Goal: Task Accomplishment & Management: Use online tool/utility

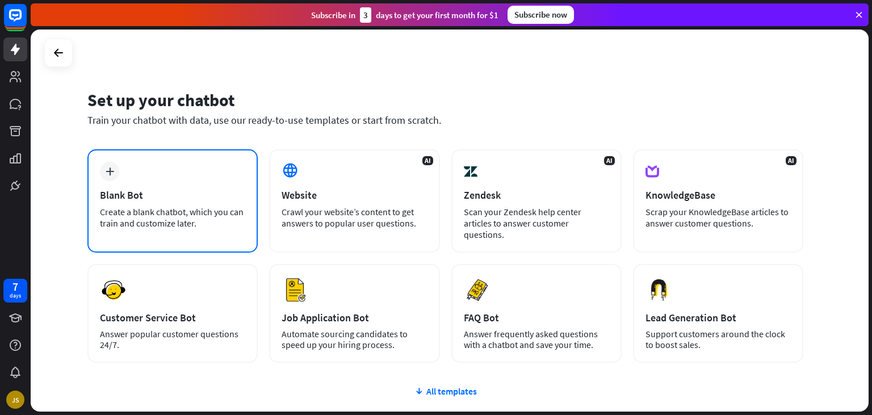
click at [110, 174] on icon "plus" at bounding box center [110, 172] width 9 height 8
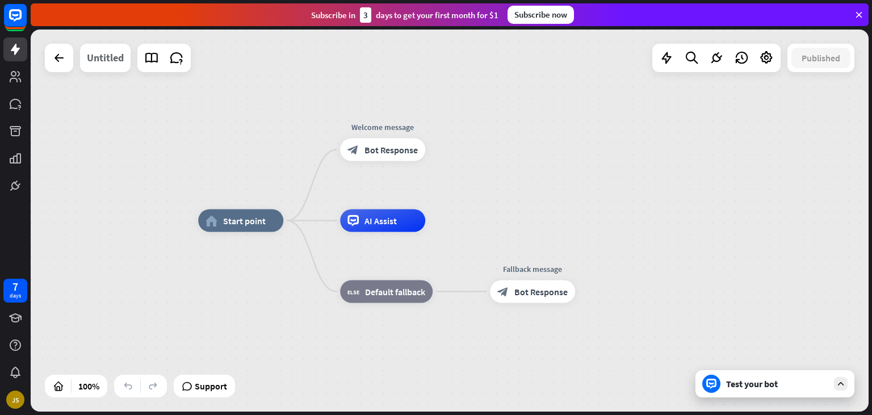
click at [108, 65] on div "Untitled" at bounding box center [105, 58] width 37 height 28
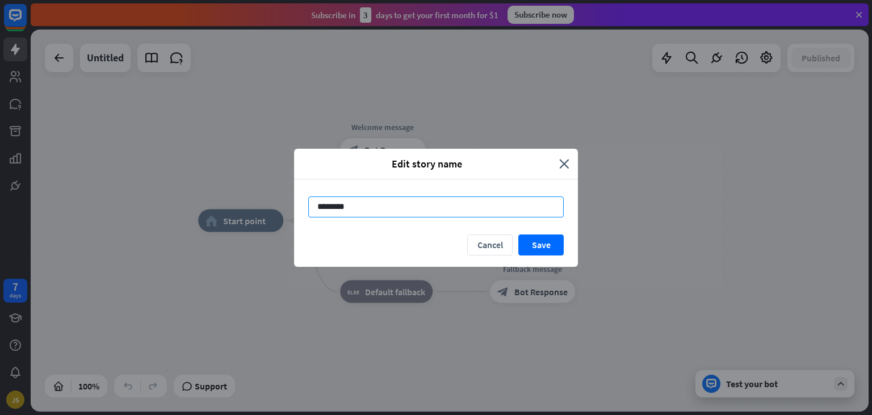
drag, startPoint x: 358, startPoint y: 210, endPoint x: 271, endPoint y: 206, distance: 86.9
click at [308, 206] on input "********" at bounding box center [436, 206] width 256 height 21
type input "**********"
click at [537, 250] on button "Save" at bounding box center [540, 245] width 45 height 21
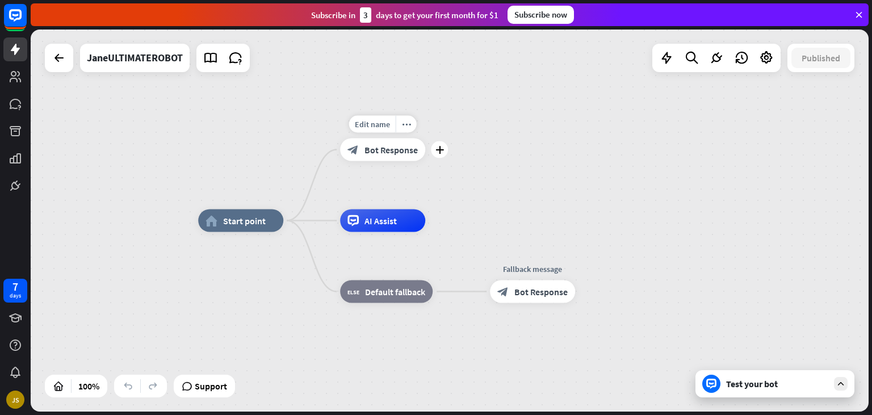
click at [370, 153] on span "Bot Response" at bounding box center [391, 149] width 53 height 11
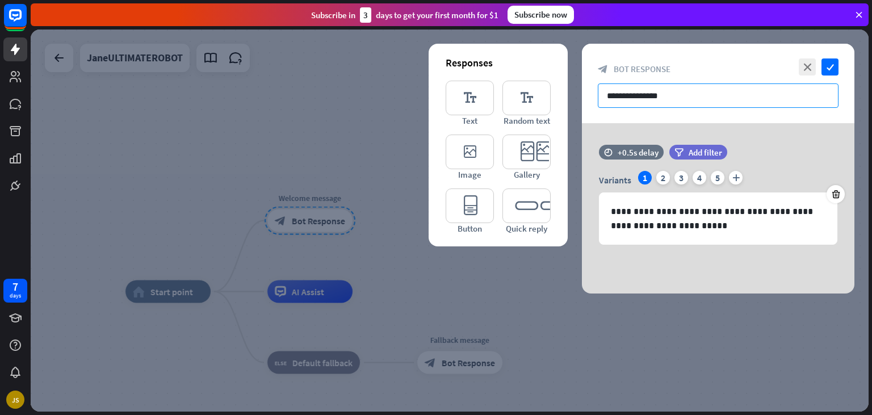
drag, startPoint x: 693, startPoint y: 98, endPoint x: 572, endPoint y: 85, distance: 121.6
click at [598, 85] on input "**********" at bounding box center [718, 95] width 241 height 24
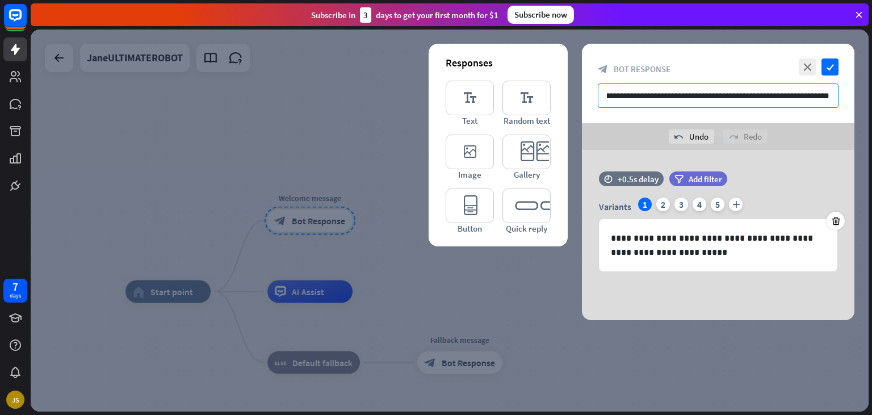
scroll to position [0, 83]
type input "**********"
click at [827, 70] on icon "check" at bounding box center [830, 66] width 17 height 17
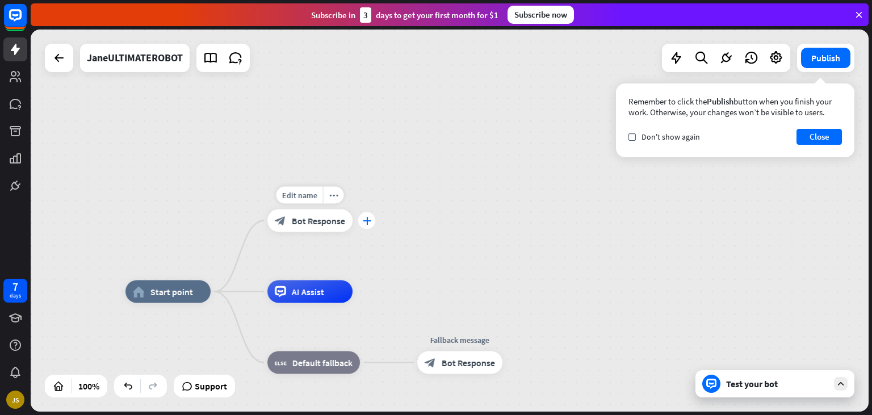
click at [371, 225] on div "plus" at bounding box center [366, 220] width 17 height 17
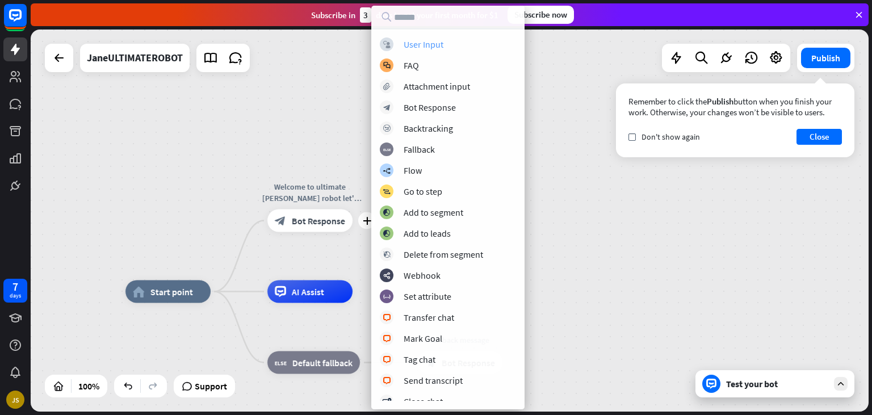
click at [416, 42] on div "User Input" at bounding box center [424, 44] width 40 height 11
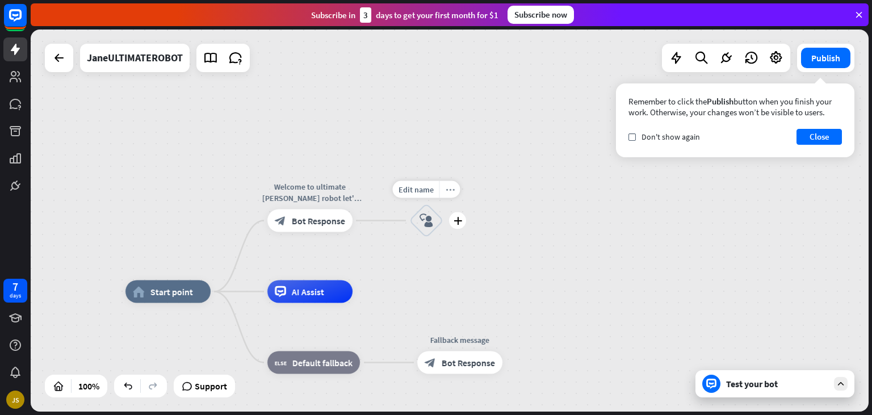
click at [451, 191] on icon "more_horiz" at bounding box center [450, 189] width 9 height 9
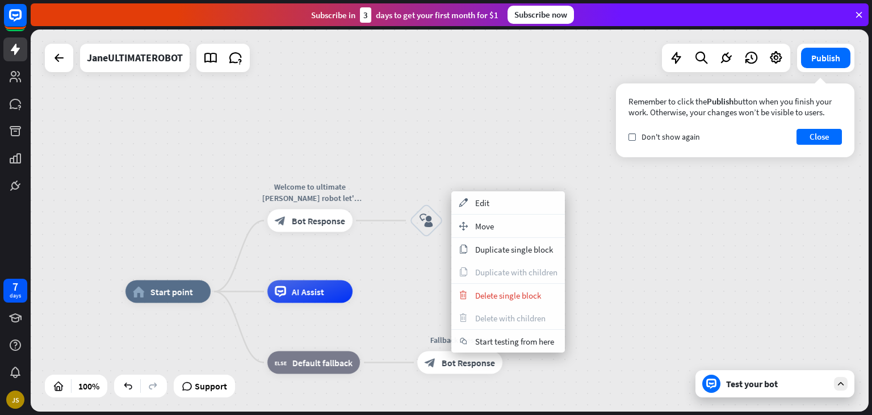
click at [426, 270] on div "home_2 Start point Welcome to ultimate [PERSON_NAME] robot let's get ready to r…" at bounding box center [450, 221] width 838 height 382
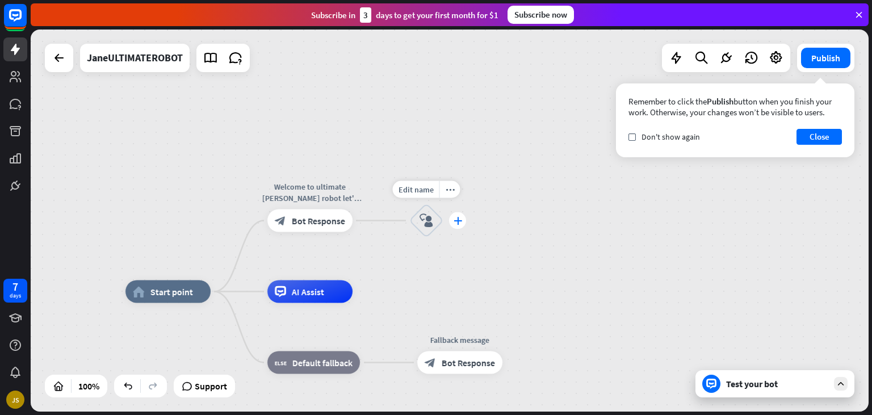
click at [464, 223] on div "plus" at bounding box center [457, 220] width 17 height 17
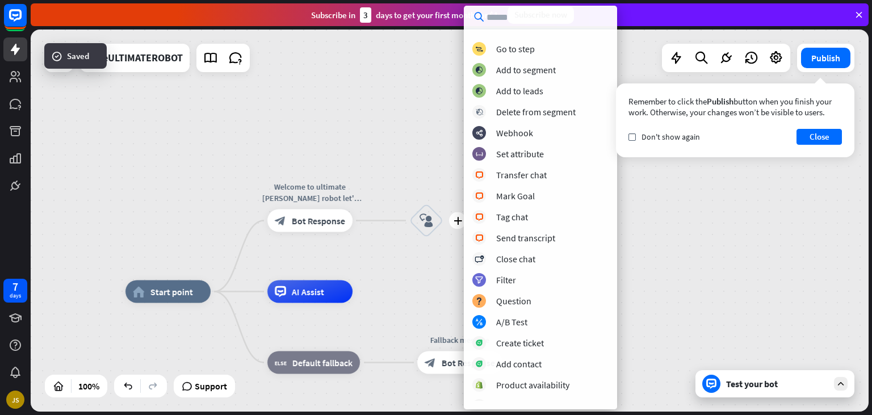
scroll to position [83, 0]
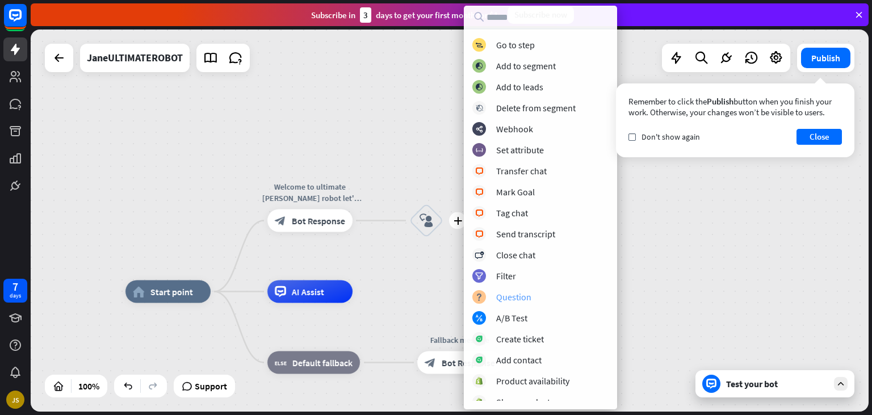
click at [505, 295] on div "Question" at bounding box center [513, 296] width 35 height 11
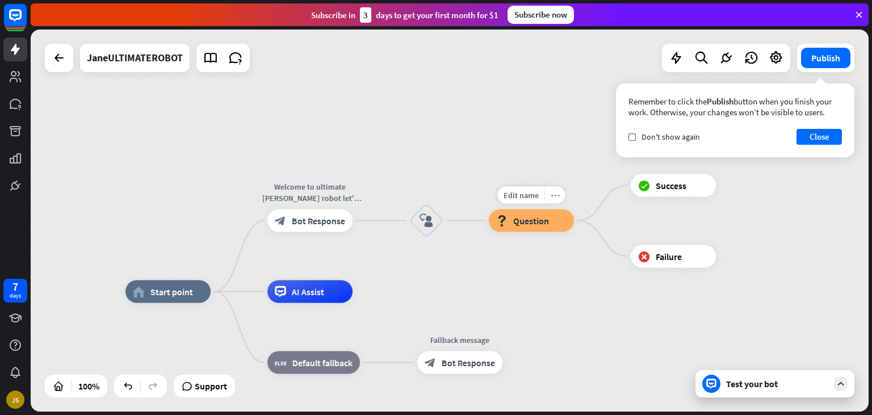
click at [553, 195] on icon "more_horiz" at bounding box center [555, 195] width 9 height 9
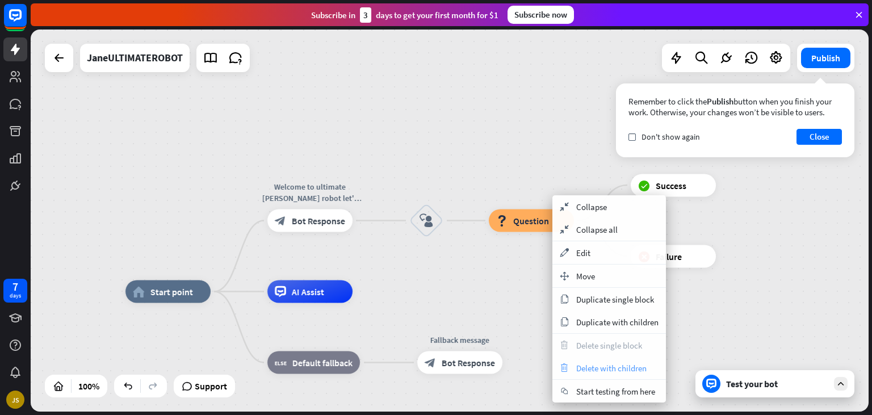
click at [600, 365] on span "Delete with children" at bounding box center [611, 368] width 70 height 11
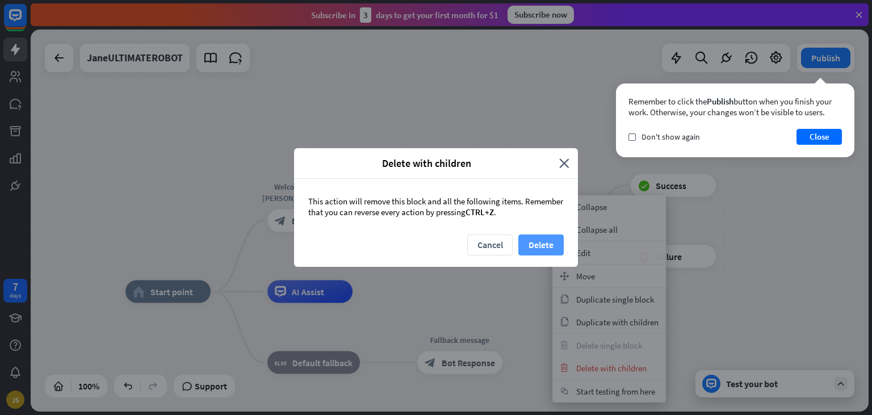
click at [541, 245] on button "Delete" at bounding box center [540, 245] width 45 height 21
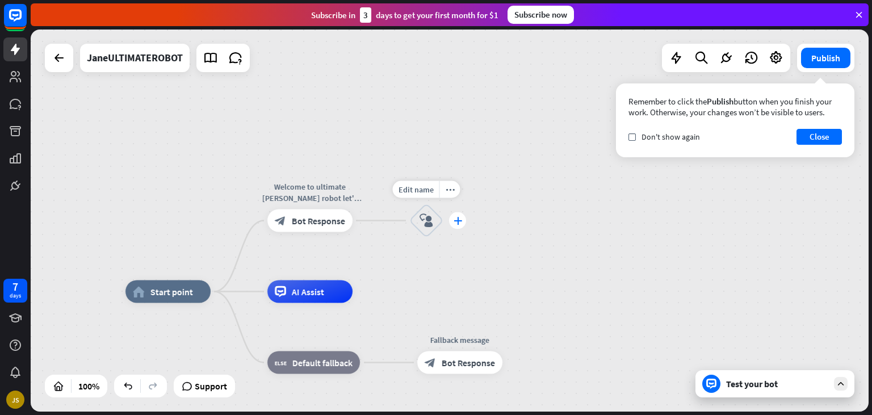
click at [455, 223] on icon "plus" at bounding box center [458, 221] width 9 height 8
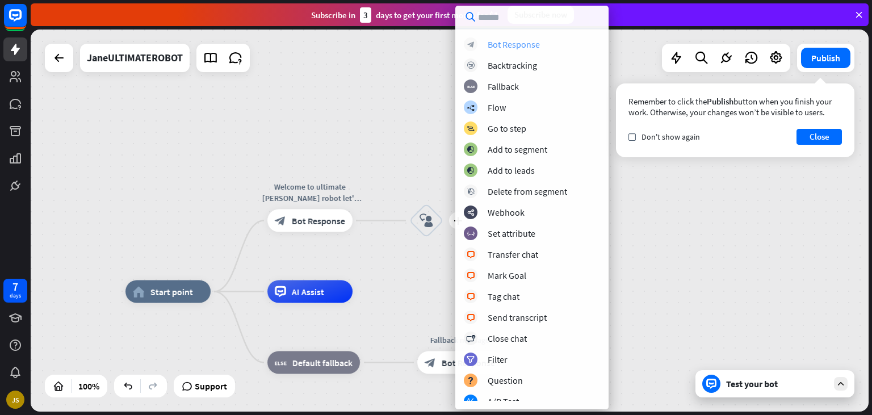
click at [528, 44] on div "Bot Response" at bounding box center [514, 44] width 52 height 11
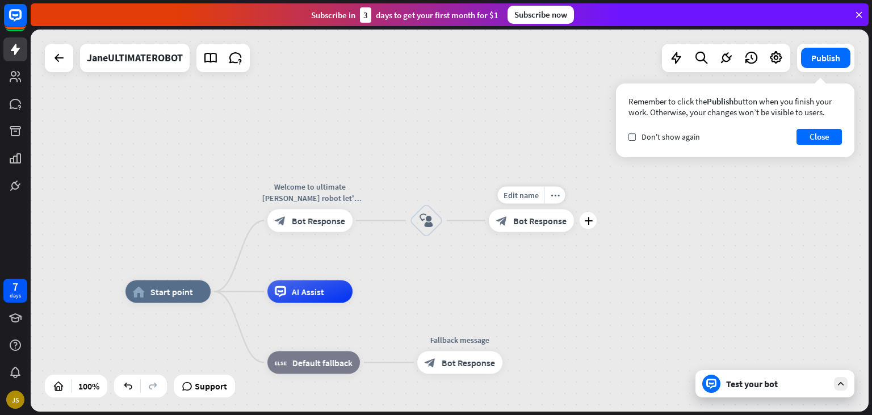
click at [540, 220] on span "Bot Response" at bounding box center [539, 220] width 53 height 11
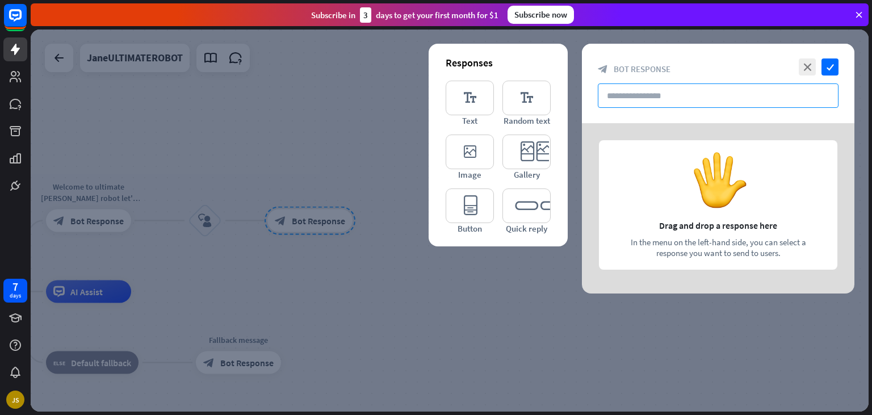
click at [643, 98] on input "text" at bounding box center [718, 95] width 241 height 24
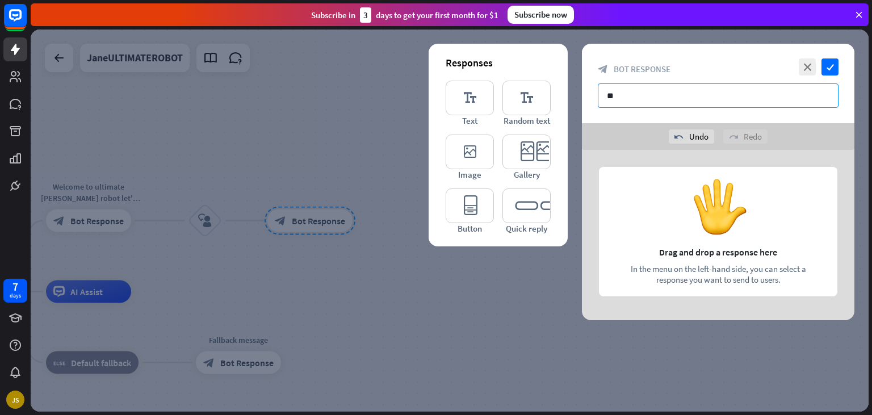
type input "*"
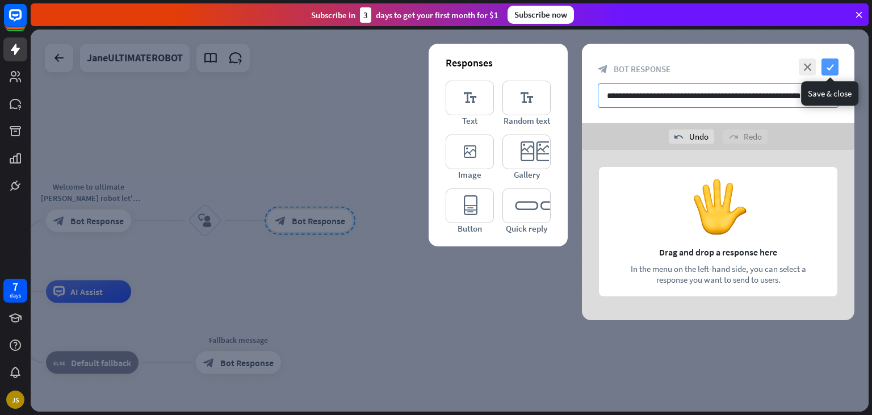
type input "**********"
click at [836, 65] on icon "check" at bounding box center [830, 66] width 17 height 17
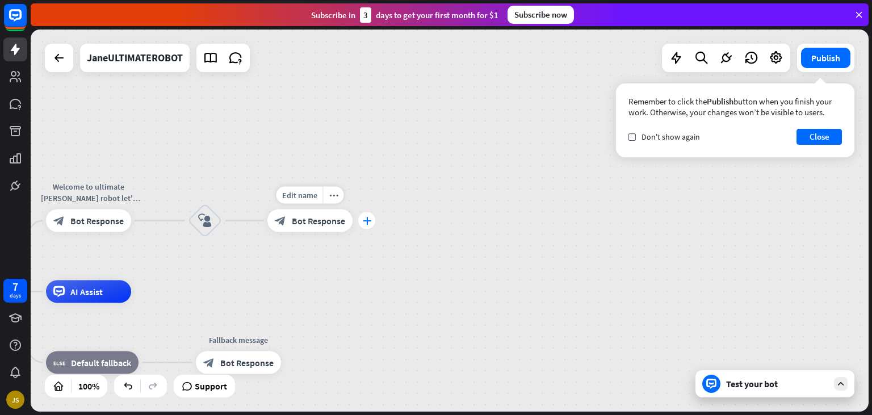
click at [367, 225] on div "plus" at bounding box center [366, 220] width 17 height 17
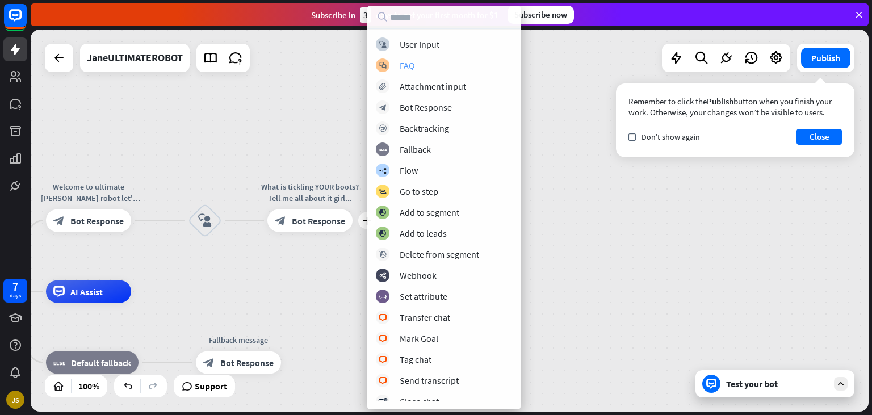
click at [413, 67] on div "FAQ" at bounding box center [407, 65] width 15 height 11
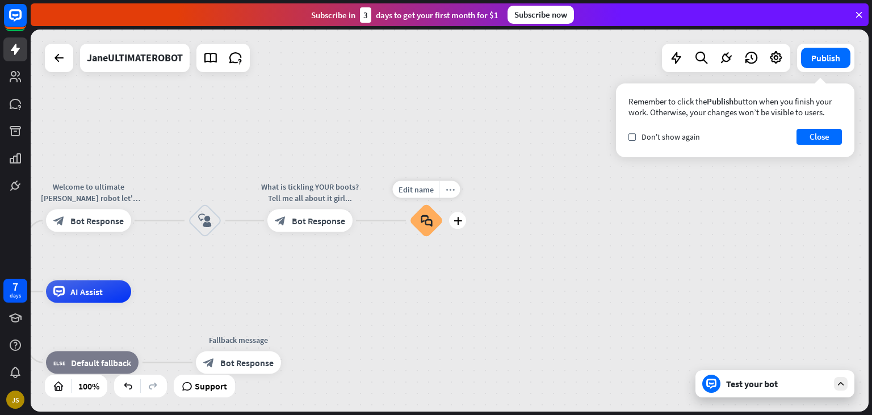
click at [449, 194] on div "more_horiz" at bounding box center [450, 189] width 21 height 17
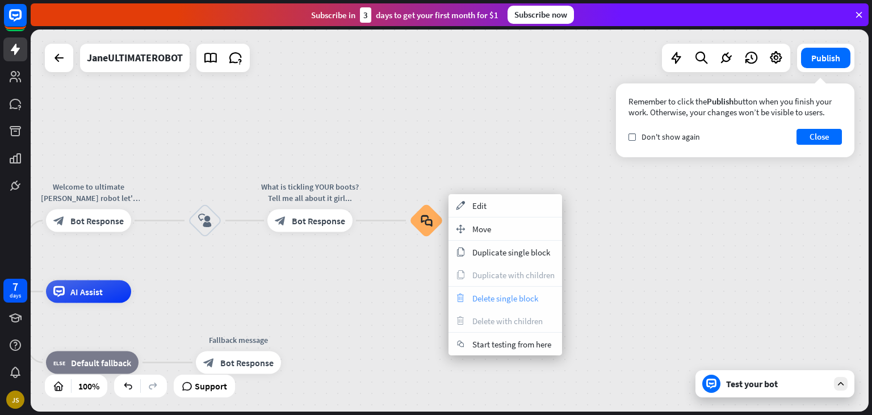
click at [488, 303] on span "Delete single block" at bounding box center [505, 298] width 66 height 11
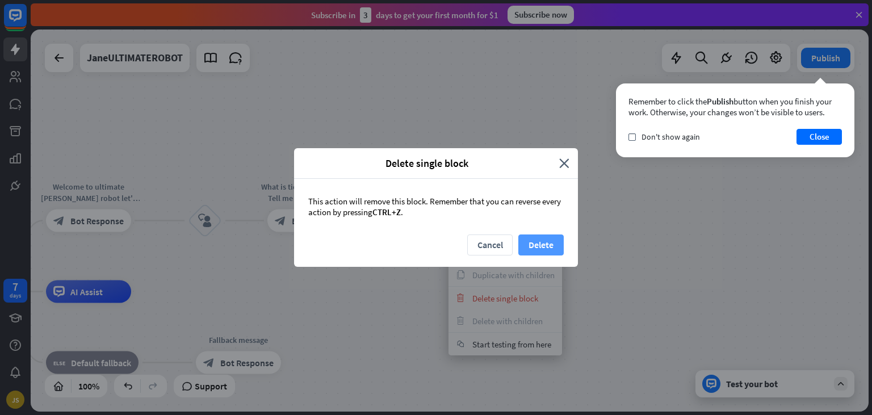
click at [540, 245] on button "Delete" at bounding box center [540, 245] width 45 height 21
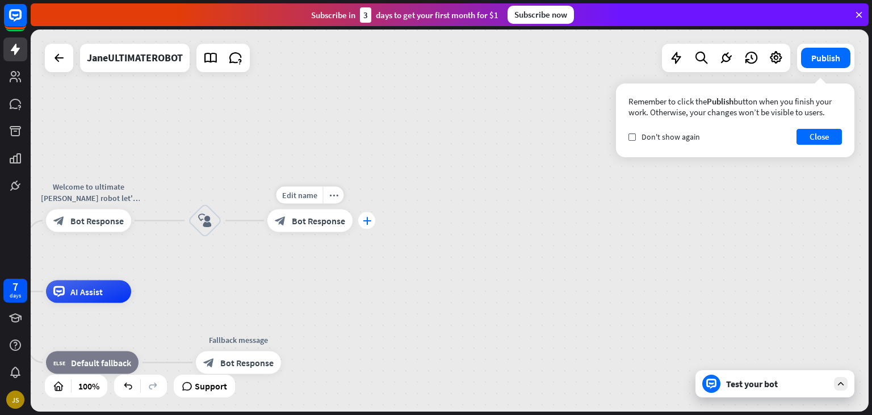
click at [369, 223] on icon "plus" at bounding box center [367, 221] width 9 height 8
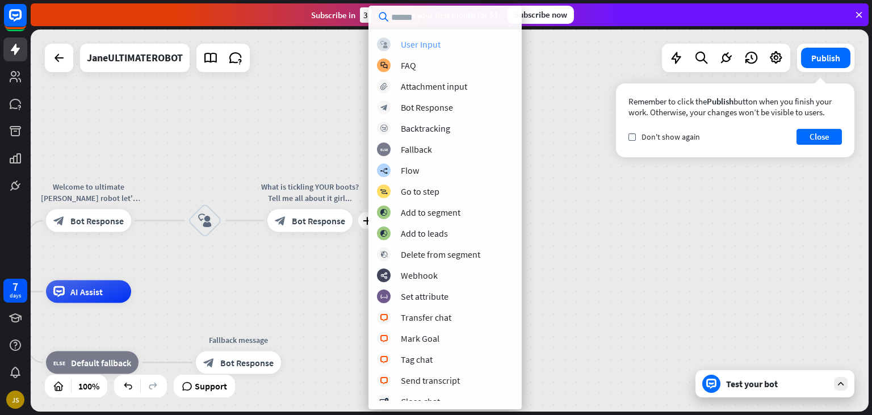
click at [425, 41] on div "User Input" at bounding box center [421, 44] width 40 height 11
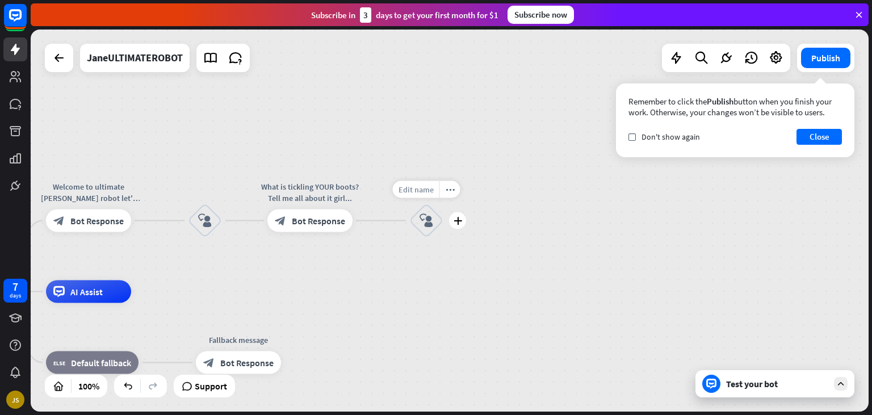
click at [422, 194] on div "Edit name" at bounding box center [416, 189] width 47 height 17
type input "**********"
click at [458, 221] on icon "plus" at bounding box center [458, 221] width 9 height 8
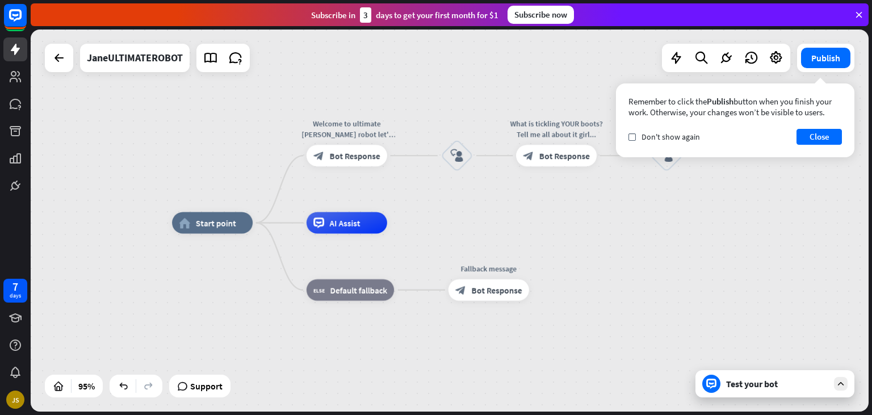
drag, startPoint x: 229, startPoint y: 310, endPoint x: 276, endPoint y: 241, distance: 83.3
click at [468, 239] on div "home_2 Start point Welcome to ultimate [PERSON_NAME] robot let's get ready to r…" at bounding box center [568, 404] width 793 height 362
click at [231, 201] on icon "more_horiz" at bounding box center [232, 198] width 9 height 8
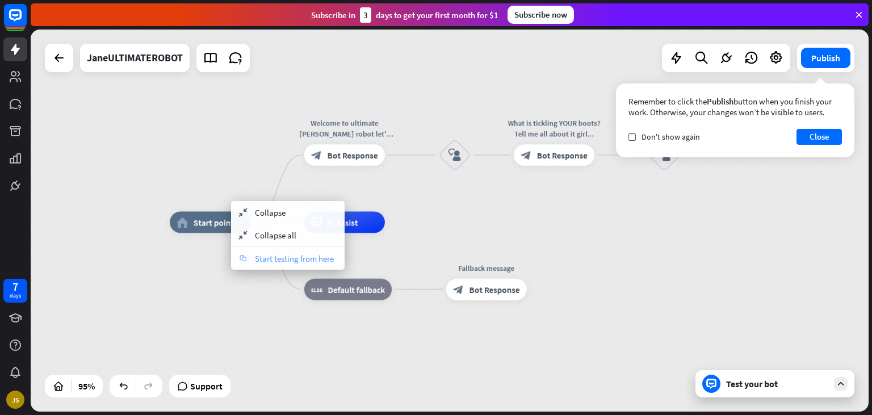
click at [257, 258] on span "Start testing from here" at bounding box center [294, 258] width 79 height 11
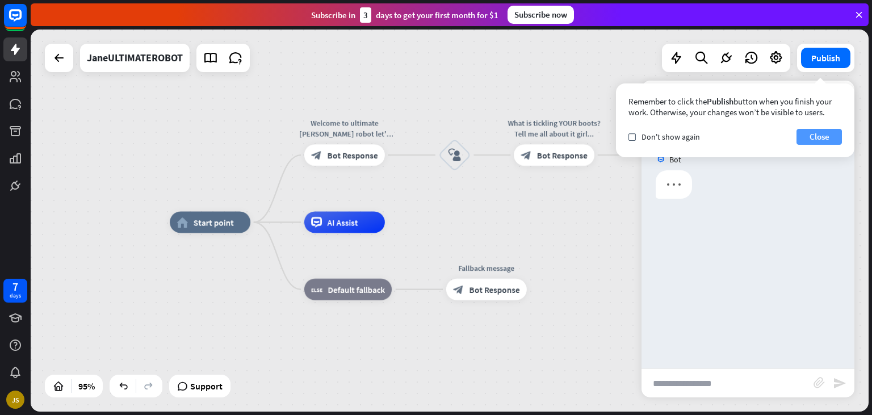
click at [824, 132] on button "Close" at bounding box center [819, 137] width 45 height 16
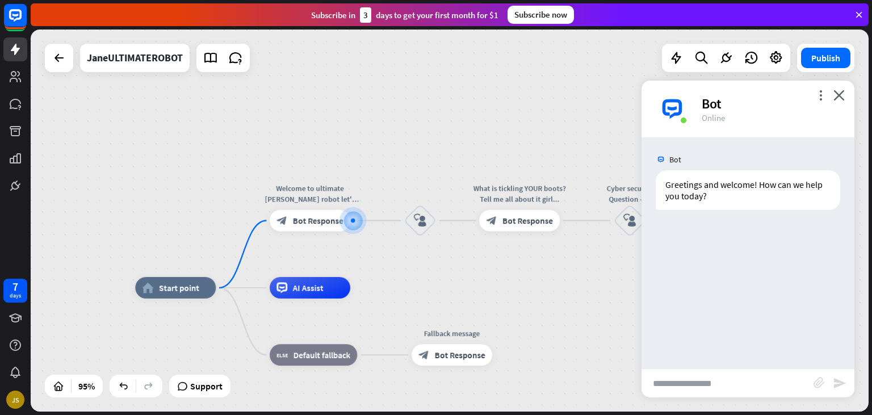
click at [704, 394] on input "text" at bounding box center [728, 383] width 172 height 28
type input "**********"
click at [834, 384] on icon "send" at bounding box center [840, 383] width 14 height 14
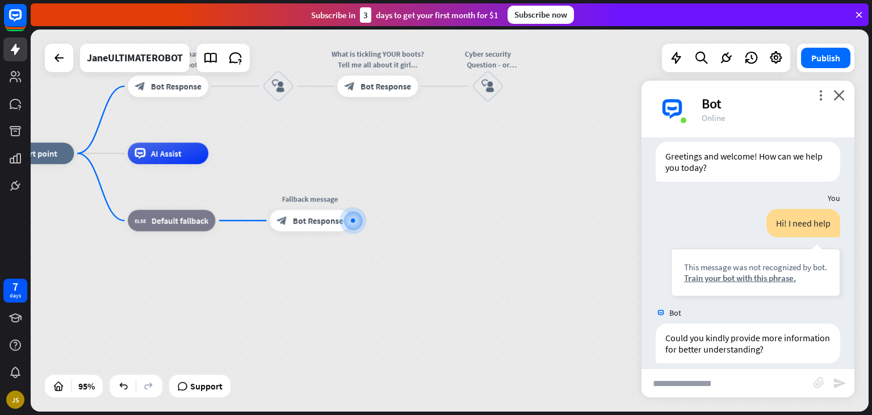
scroll to position [40, 0]
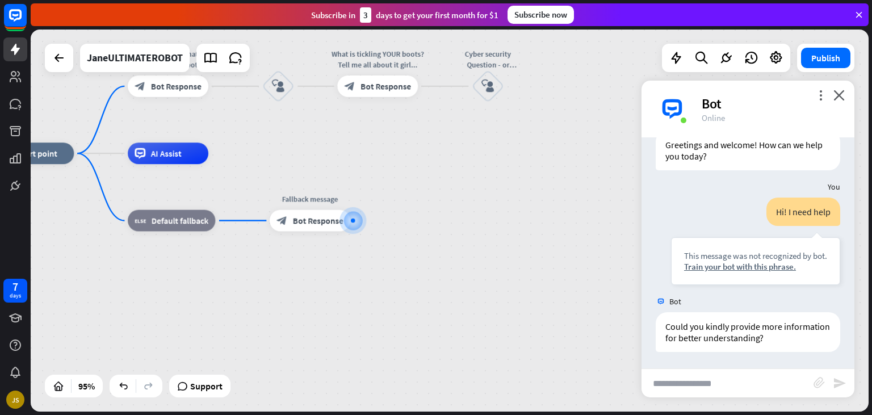
click at [716, 382] on input "text" at bounding box center [728, 383] width 172 height 28
type input "**********"
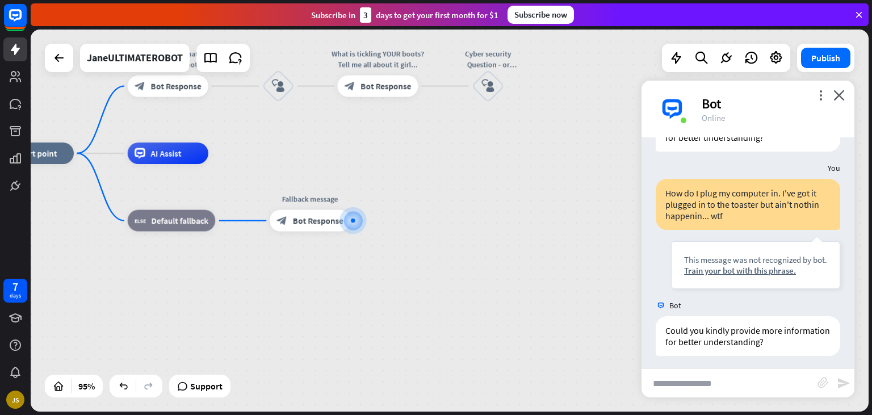
scroll to position [244, 0]
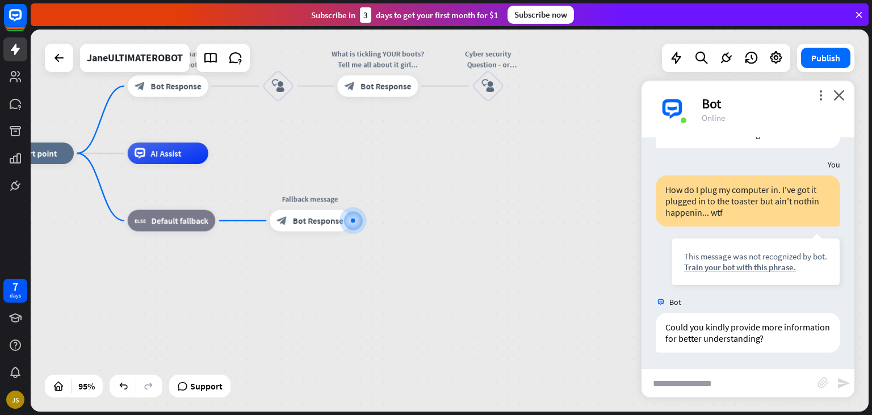
click at [685, 382] on input "text" at bounding box center [730, 383] width 176 height 28
type input "**********"
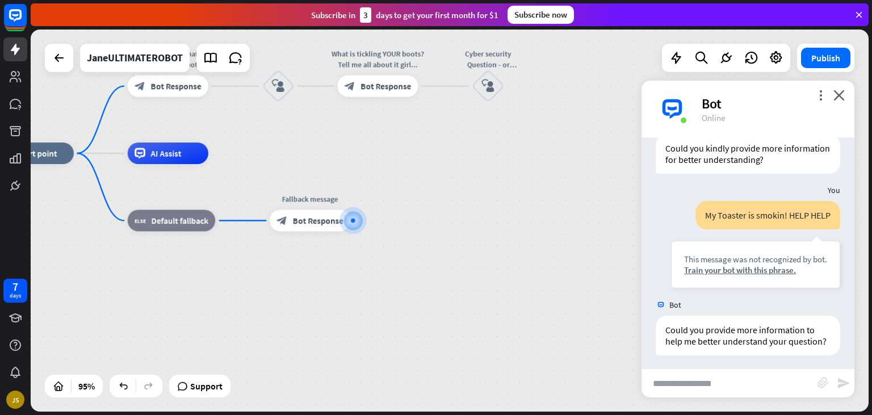
scroll to position [425, 0]
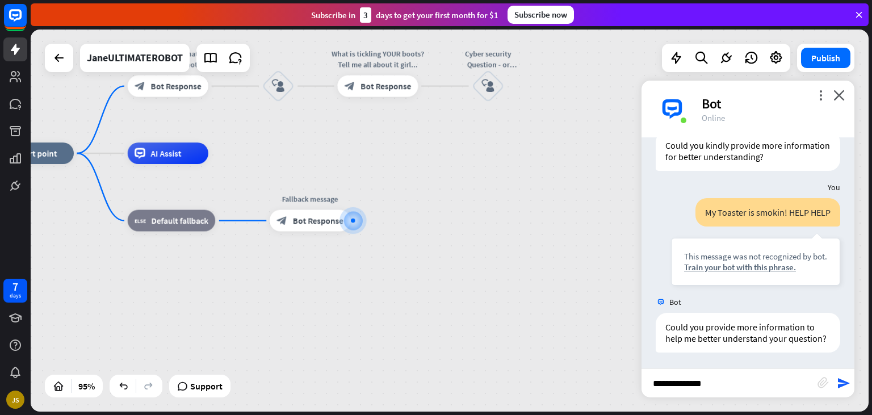
type input "**********"
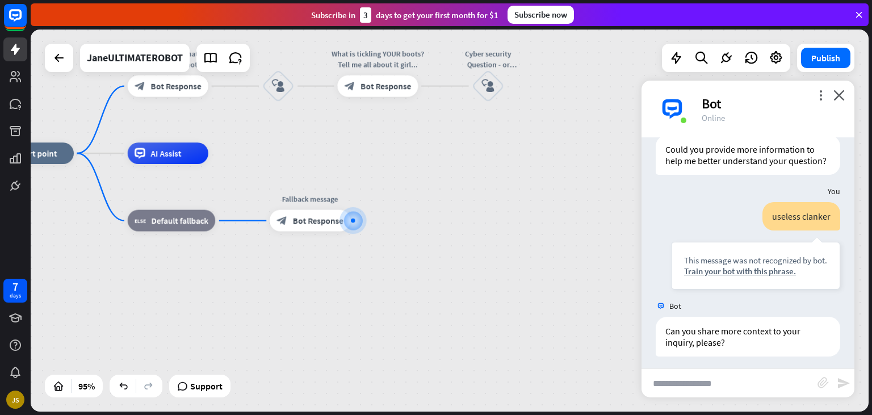
scroll to position [606, 0]
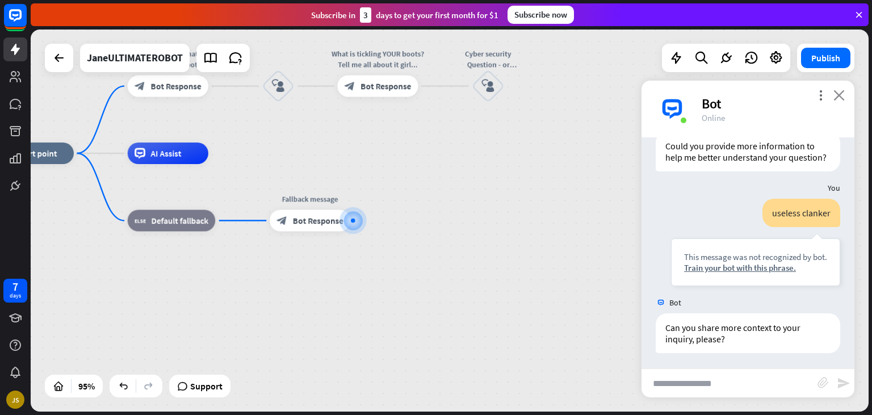
click at [839, 98] on icon "close" at bounding box center [839, 95] width 11 height 11
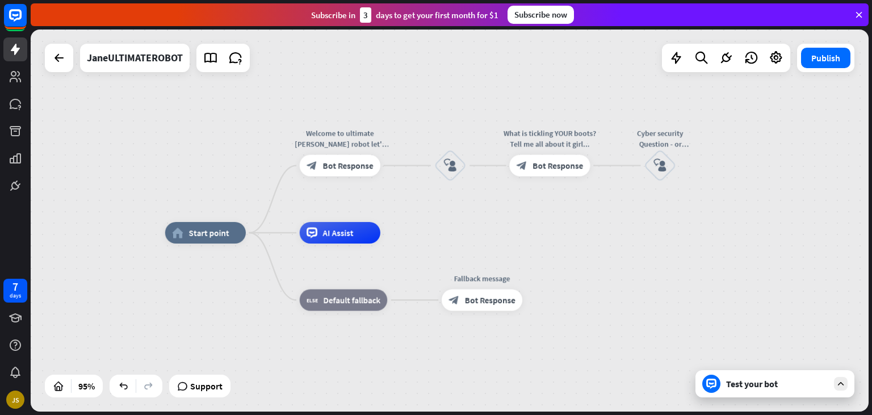
drag, startPoint x: 352, startPoint y: 156, endPoint x: 525, endPoint y: 225, distance: 186.8
click at [525, 233] on div "home_2 Start point Welcome to ultimate [PERSON_NAME] robot let's get ready to r…" at bounding box center [562, 414] width 794 height 362
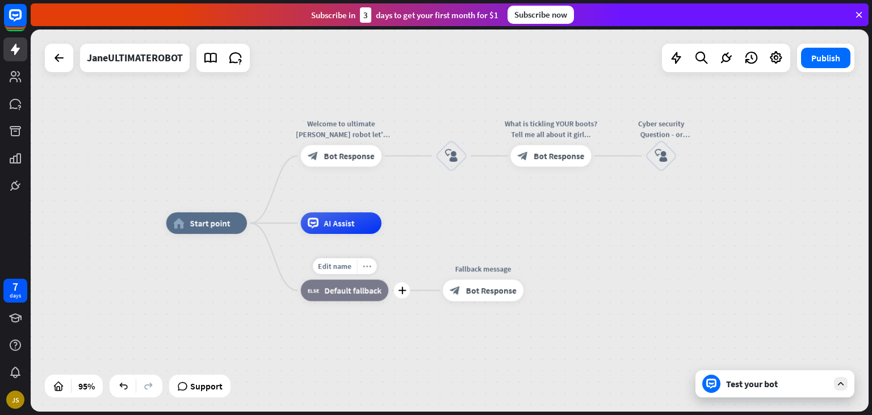
click at [368, 272] on div "more_horiz" at bounding box center [367, 266] width 20 height 16
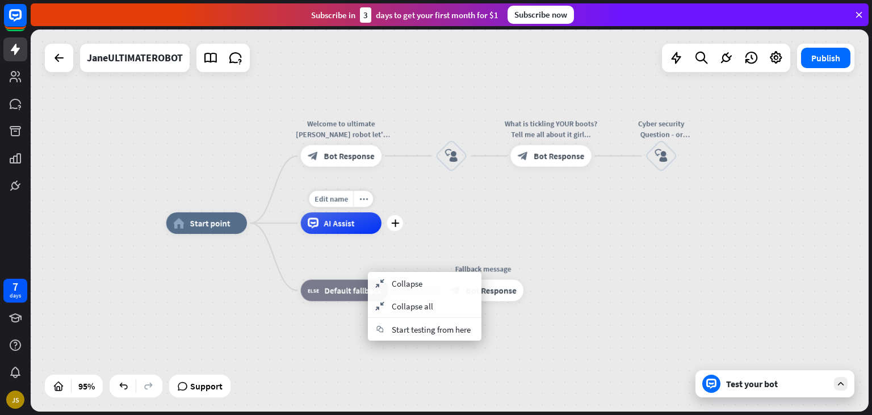
click at [305, 234] on div "Edit name more_horiz plus AI Assist" at bounding box center [341, 223] width 81 height 22
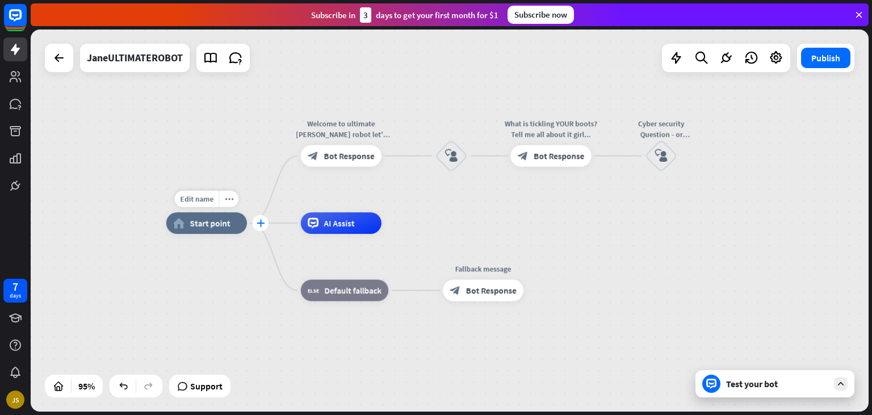
click at [265, 223] on div "plus" at bounding box center [260, 223] width 16 height 16
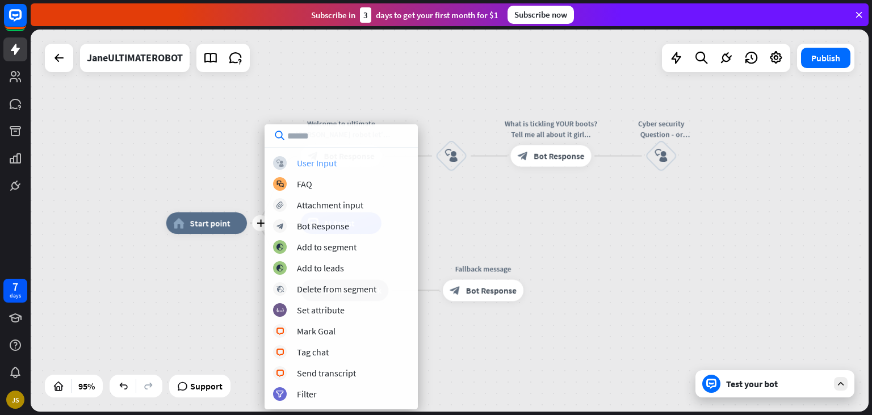
click at [332, 162] on div "User Input" at bounding box center [317, 162] width 40 height 11
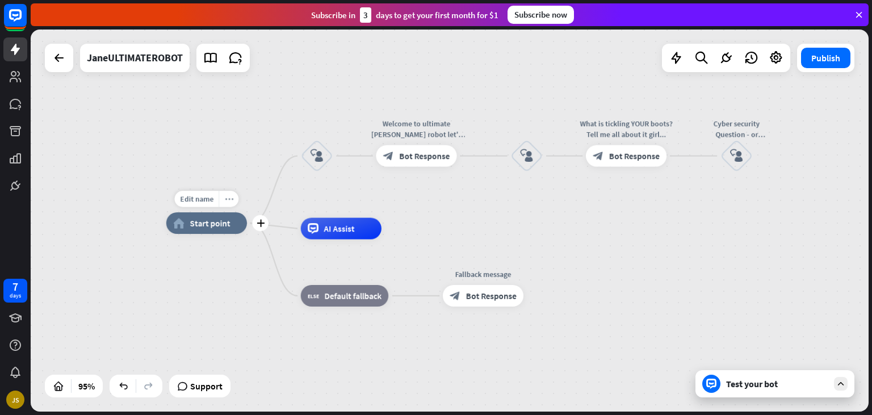
click at [224, 200] on div "more_horiz" at bounding box center [229, 199] width 20 height 16
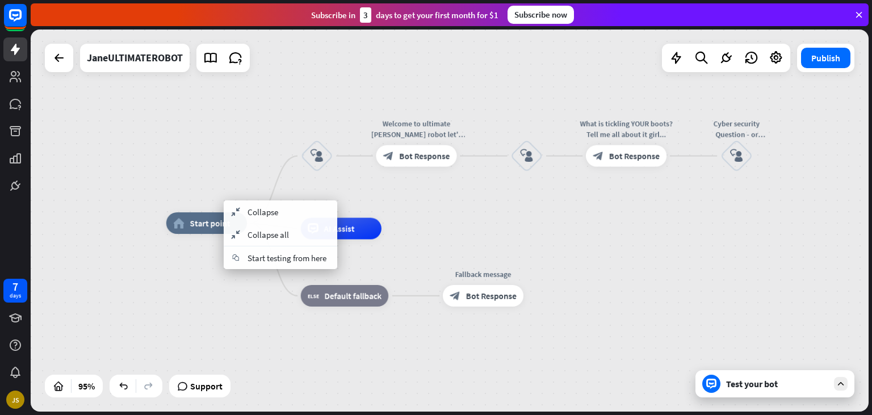
click at [185, 304] on div "home_2 Start point block_user_input Welcome to ultimate [PERSON_NAME] robot let…" at bounding box center [563, 404] width 794 height 362
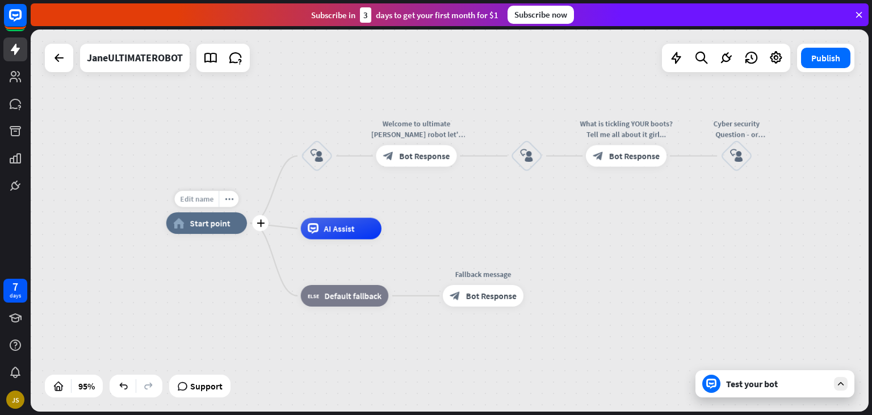
click at [208, 197] on span "Edit name" at bounding box center [197, 199] width 34 height 10
click at [208, 197] on input "text" at bounding box center [207, 199] width 76 height 15
